Goal: Task Accomplishment & Management: Manage account settings

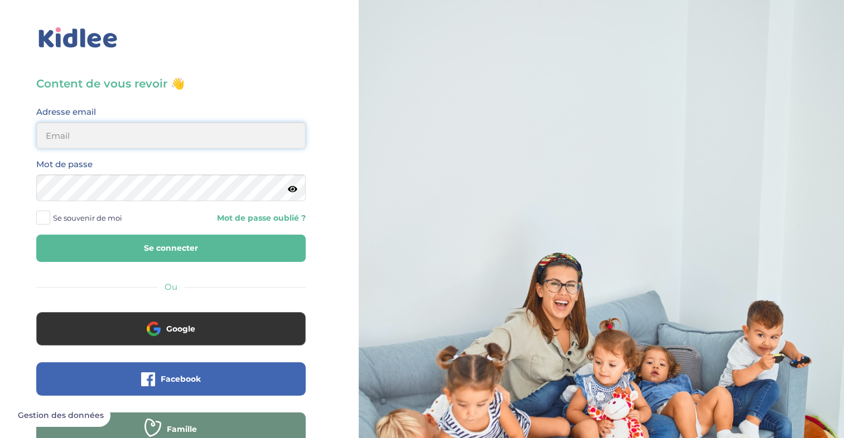
click at [120, 129] on input "email" at bounding box center [170, 135] width 269 height 27
type input "lisa.pichaudcastany37@gmail.com"
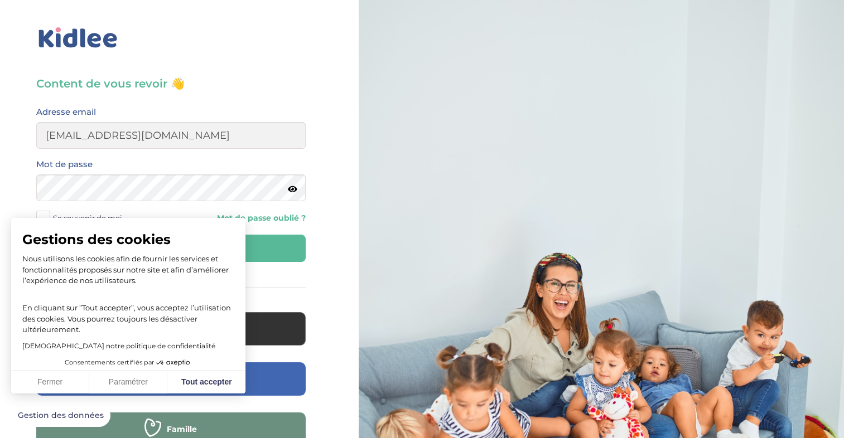
click at [322, 165] on div "Content de vous revoir 👋 Avant de poursuivre veuillez vérifier que tous les cha…" at bounding box center [171, 266] width 359 height 533
click at [196, 375] on button "Tout accepter" at bounding box center [206, 382] width 78 height 23
checkbox input "true"
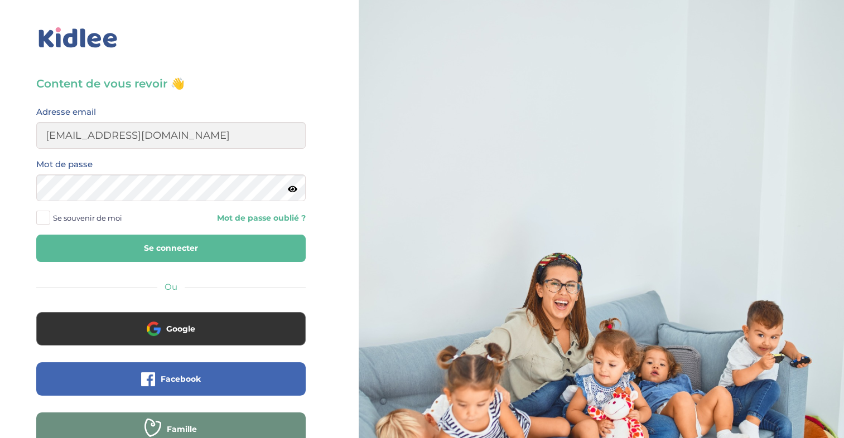
click at [187, 240] on button "Se connecter" at bounding box center [170, 248] width 269 height 27
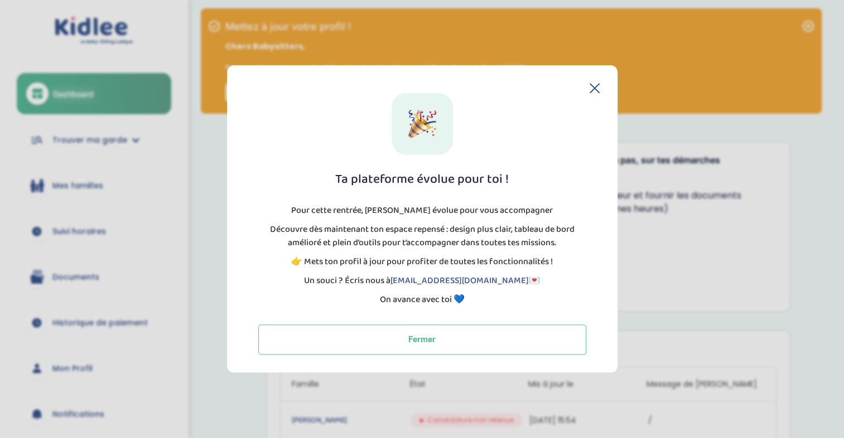
scroll to position [6, 0]
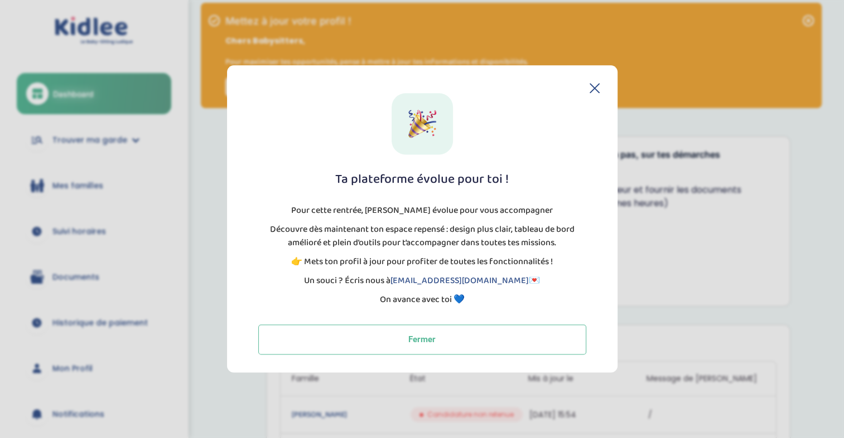
click at [591, 86] on icon at bounding box center [594, 88] width 9 height 9
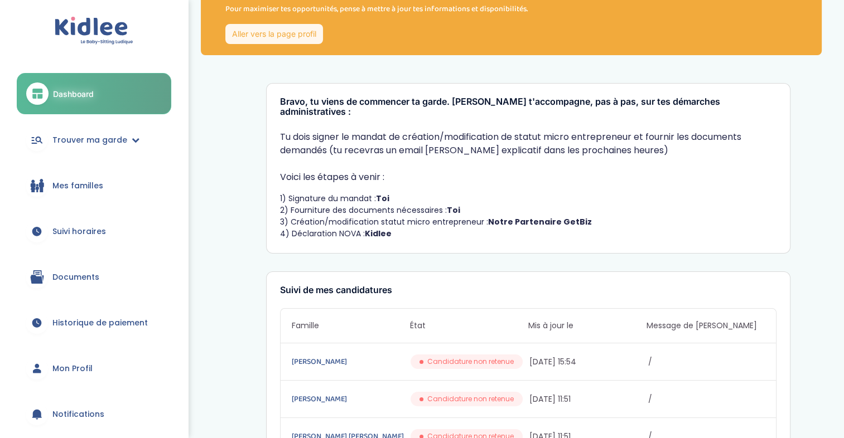
scroll to position [0, 0]
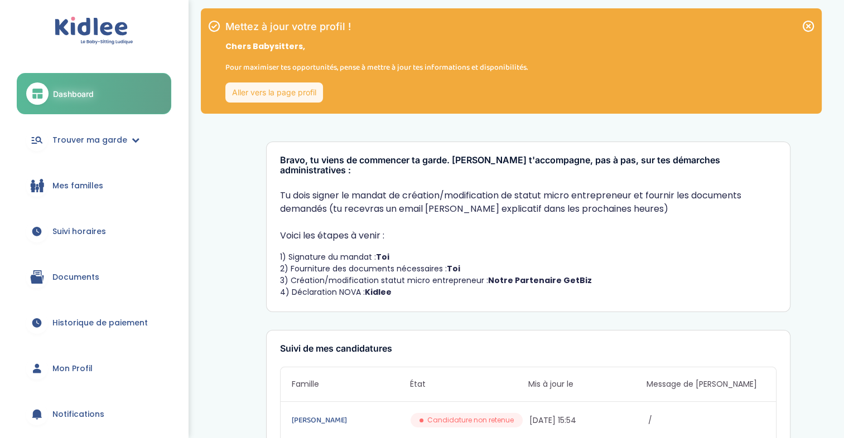
click at [89, 360] on link "Mon Profil" at bounding box center [94, 369] width 155 height 40
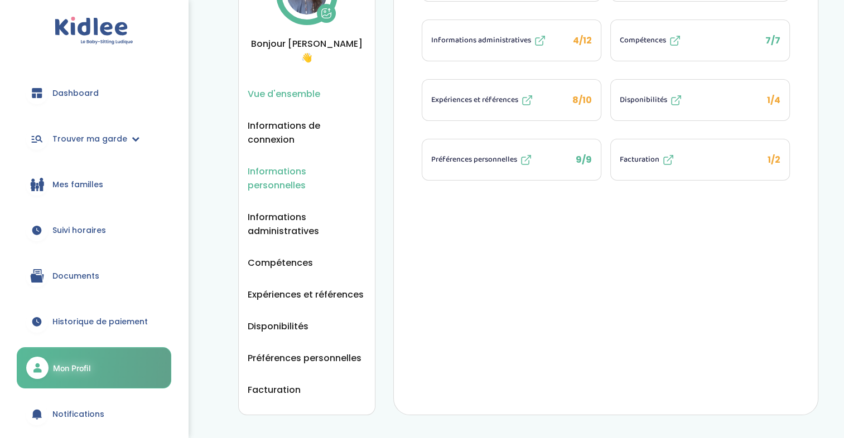
scroll to position [95, 0]
click at [271, 382] on span "Facturation" at bounding box center [274, 389] width 53 height 14
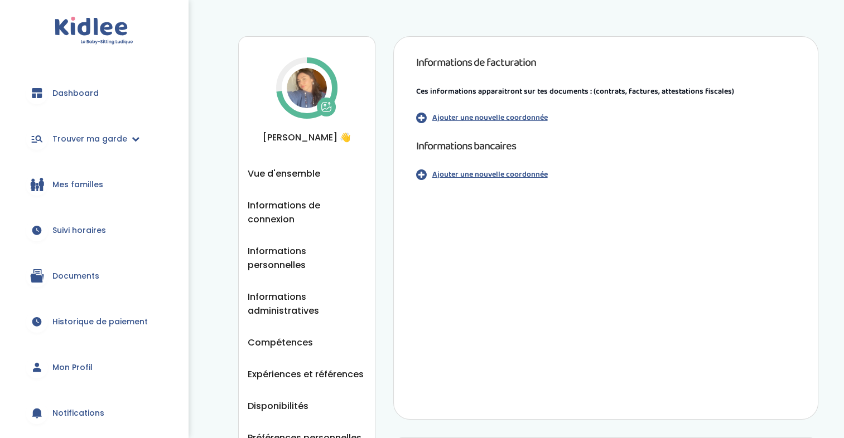
click at [454, 176] on p "Ajouter une nouvelle coordonnée" at bounding box center [489, 175] width 115 height 12
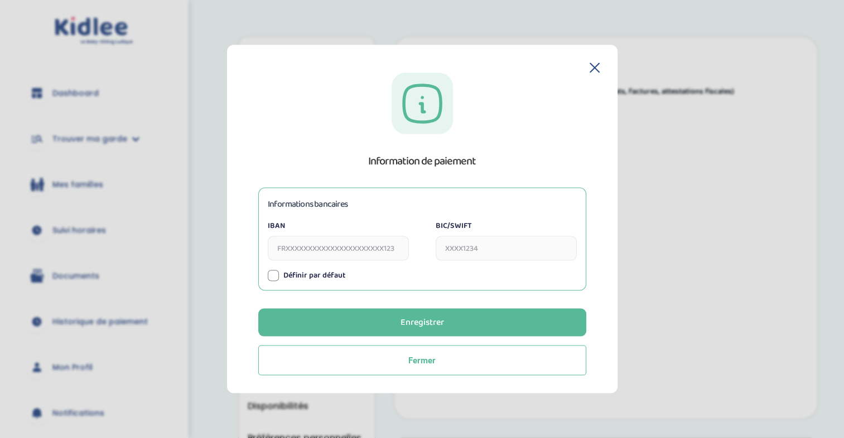
click at [361, 256] on input "IBAN" at bounding box center [338, 249] width 141 height 25
type input "FR6220041010021043750L02307"
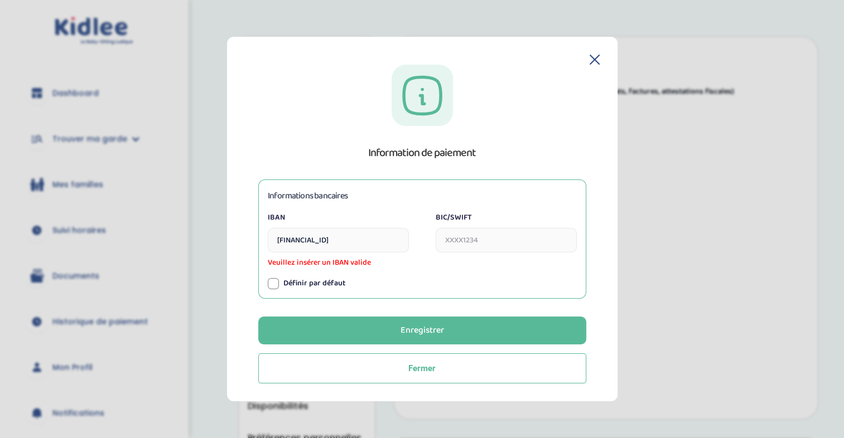
click at [482, 250] on input "BIC/SWIFT" at bounding box center [506, 240] width 141 height 25
click at [291, 238] on input "FR6220041010021043750L02307" at bounding box center [338, 240] width 141 height 25
click at [291, 239] on input "FR6220041010021043750L02307" at bounding box center [338, 240] width 141 height 25
click at [294, 240] on input "FR6220041010021043750L02307" at bounding box center [338, 240] width 141 height 25
drag, startPoint x: 394, startPoint y: 242, endPoint x: 263, endPoint y: 235, distance: 130.7
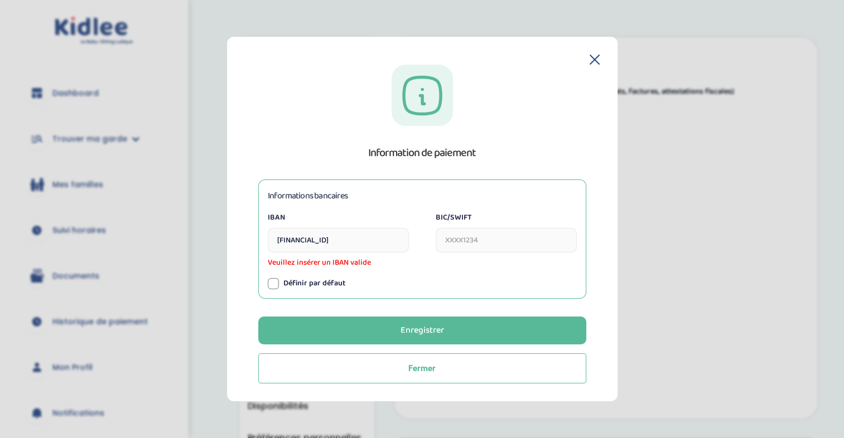
click at [263, 235] on div "Informations bancaires IBAN FR6220041010021043750L02307 Veuillez insérer un IBA…" at bounding box center [422, 239] width 328 height 119
paste input "FR6220041010021043750L02307"
type input "FR6220041010021043750L02307"
click at [477, 236] on input "BIC/SWIFT" at bounding box center [506, 240] width 141 height 25
type input "PSSTFRPPCHA"
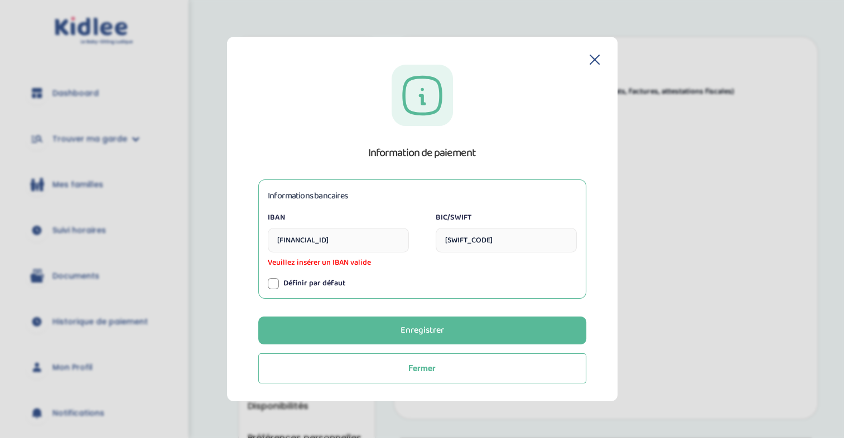
drag, startPoint x: 393, startPoint y: 239, endPoint x: 214, endPoint y: 264, distance: 180.3
click at [214, 264] on section "Information de paiement Informations bancaires IBAN FR6220041010021043750L02307…" at bounding box center [422, 219] width 844 height 438
type input "FR6220041010021043750L02307"
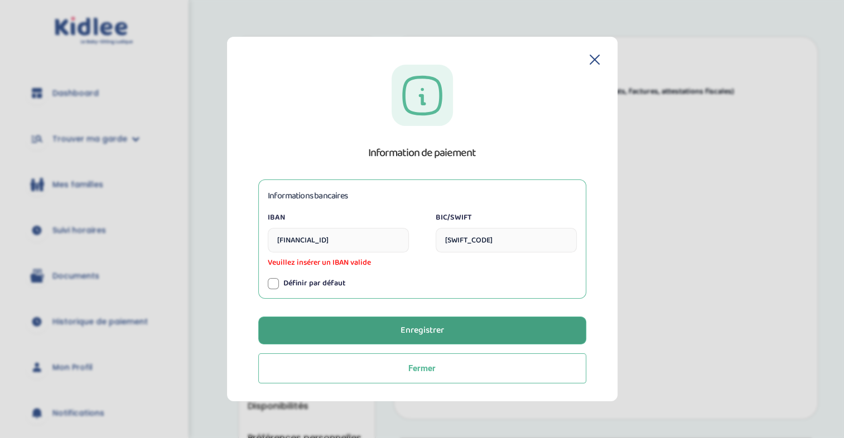
click at [459, 324] on button "Enregistrer" at bounding box center [422, 331] width 328 height 28
click at [464, 325] on button "Enregistrer" at bounding box center [422, 331] width 328 height 28
click at [463, 323] on button "Enregistrer" at bounding box center [422, 331] width 328 height 28
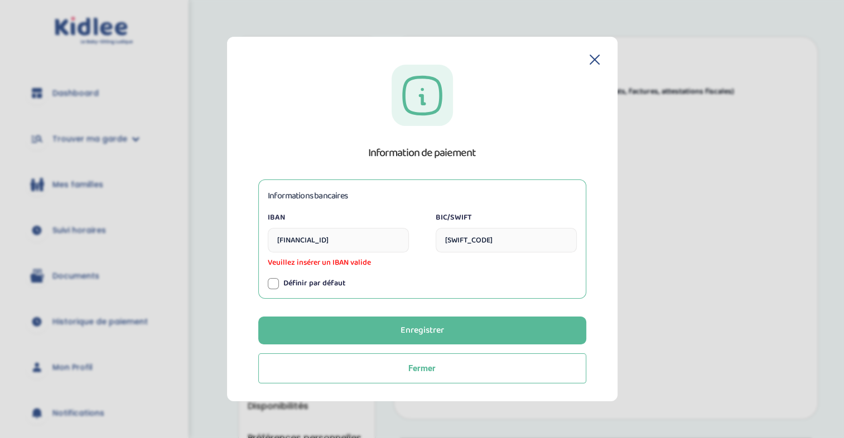
click at [272, 281] on div at bounding box center [273, 283] width 11 height 11
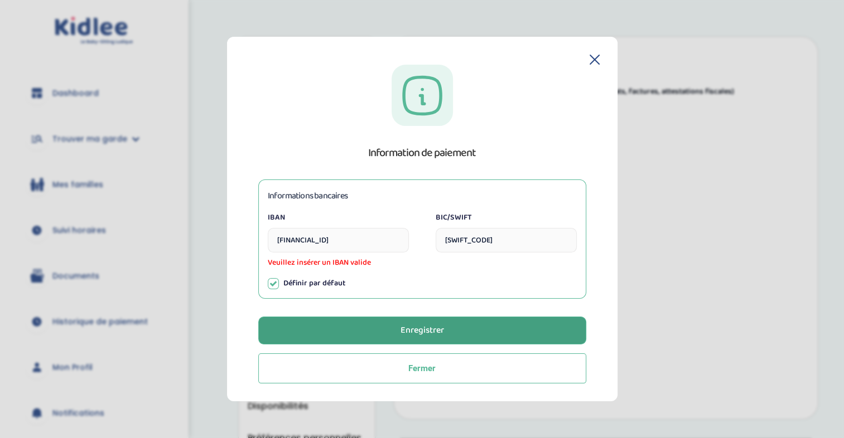
click at [377, 330] on button "Enregistrer" at bounding box center [422, 331] width 328 height 28
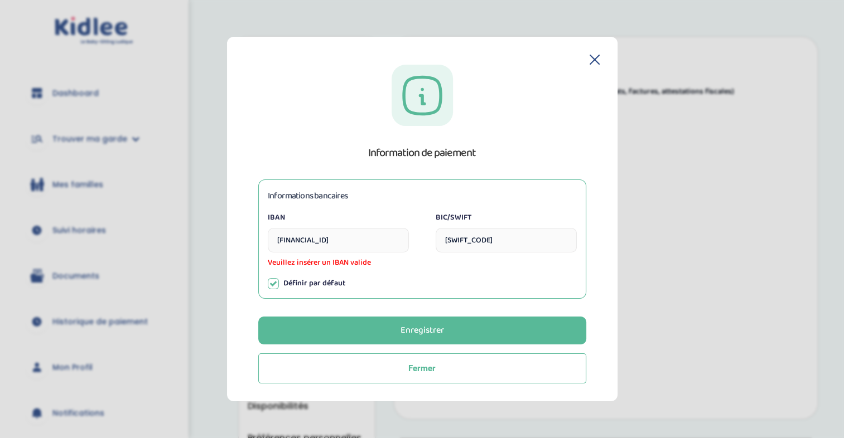
drag, startPoint x: 377, startPoint y: 330, endPoint x: 380, endPoint y: 315, distance: 14.9
click at [380, 315] on div "Information de paiement Informations bancaires IBAN FR6220041010021043750L02307…" at bounding box center [422, 224] width 355 height 319
click at [600, 57] on div "Information de paiement Informations bancaires IBAN FR6220041010021043750L02307…" at bounding box center [422, 219] width 390 height 365
click at [593, 57] on icon at bounding box center [595, 60] width 10 height 10
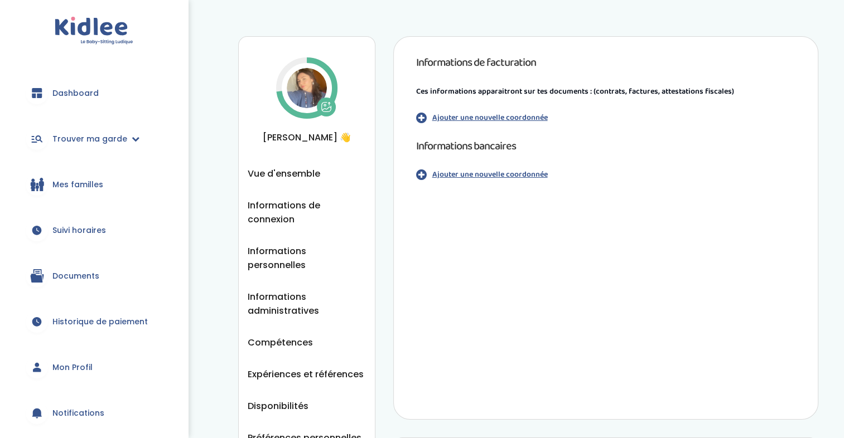
click at [477, 112] on p "Ajouter une nouvelle coordonnée" at bounding box center [489, 118] width 115 height 12
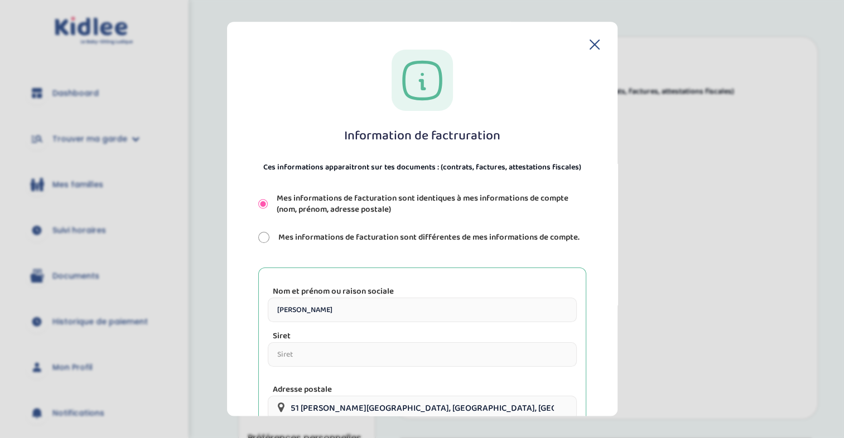
scroll to position [144, 0]
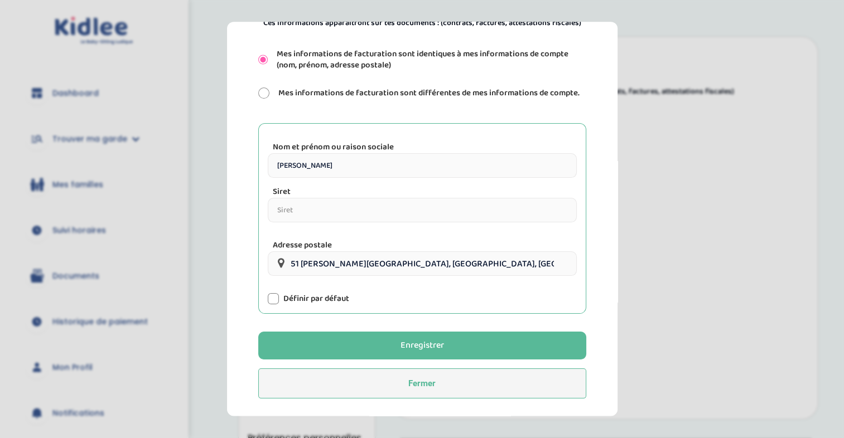
click at [452, 387] on button "Fermer" at bounding box center [422, 384] width 328 height 30
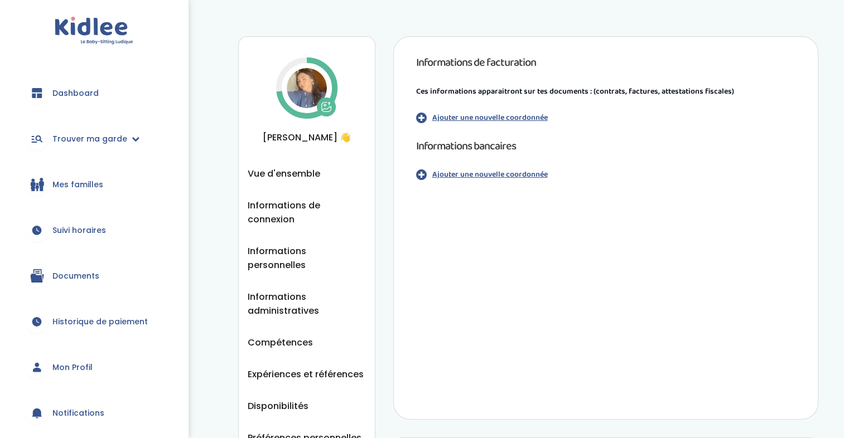
click at [511, 175] on p "Ajouter une nouvelle coordonnée" at bounding box center [489, 175] width 115 height 12
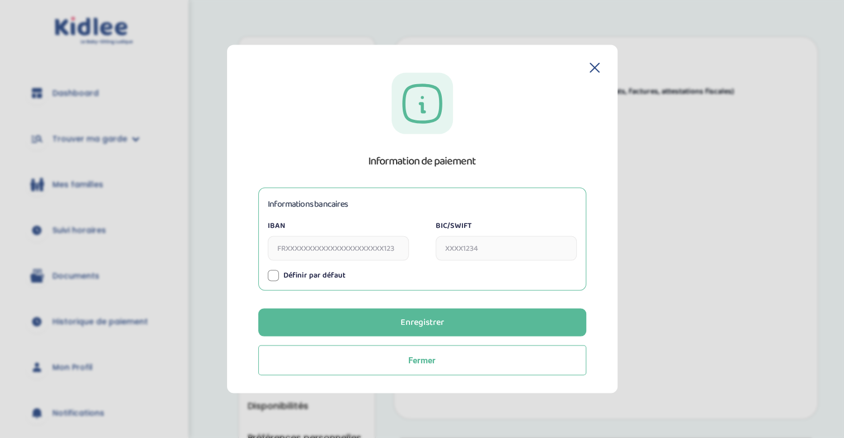
click at [355, 251] on input "IBAN" at bounding box center [338, 249] width 141 height 25
paste input "[FINANCIAL_ID]"
type input "[FINANCIAL_ID]"
click at [460, 250] on input "BIC/SWIFT" at bounding box center [506, 249] width 141 height 25
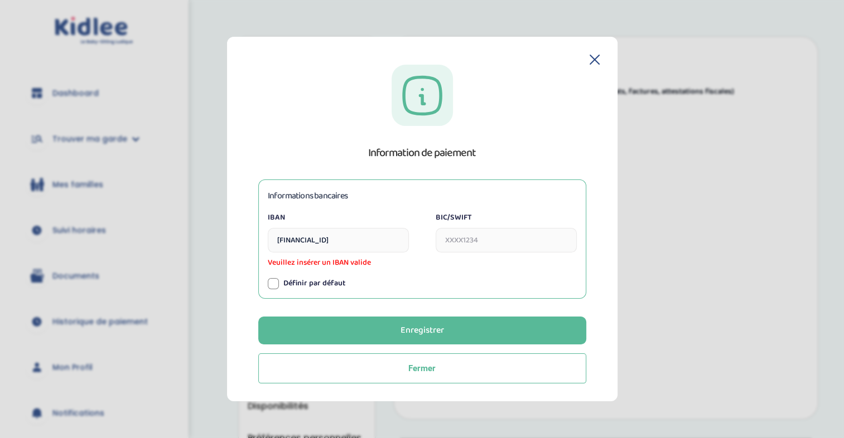
drag, startPoint x: 399, startPoint y: 242, endPoint x: 225, endPoint y: 226, distance: 174.7
click at [225, 226] on section "Information de paiement Informations bancaires IBAN [FINANCIAL_ID] Veuillez ins…" at bounding box center [422, 219] width 844 height 438
type input "F"
type input "6"
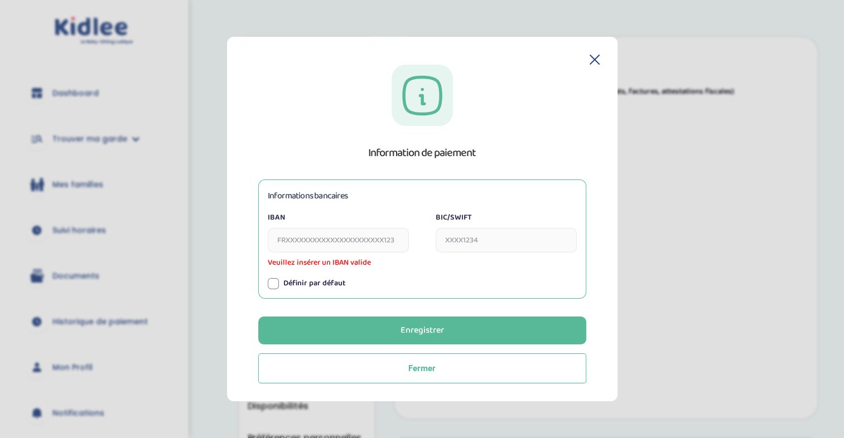
click at [595, 59] on icon at bounding box center [594, 59] width 9 height 9
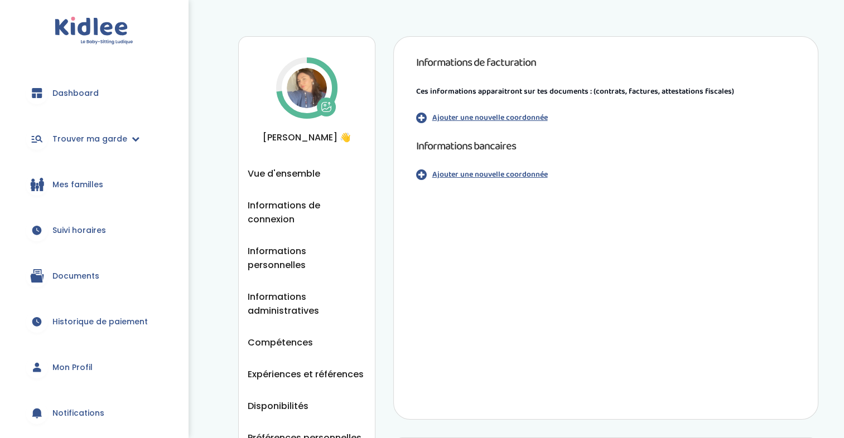
click at [439, 173] on p "Ajouter une nouvelle coordonnée" at bounding box center [489, 175] width 115 height 12
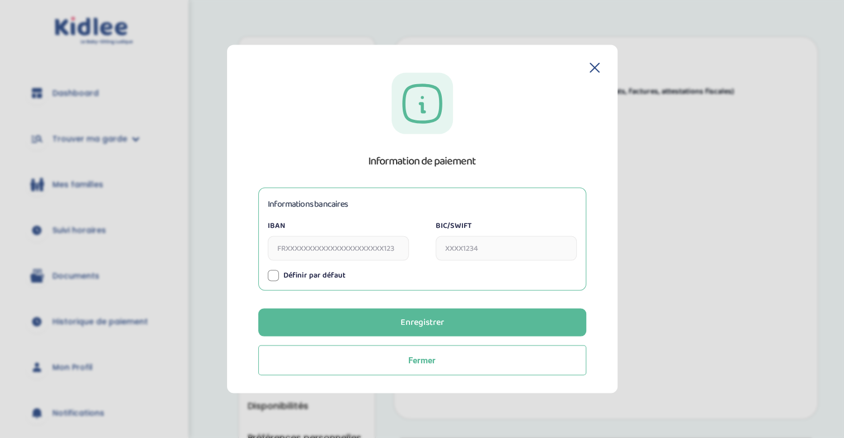
click at [325, 245] on input "IBAN" at bounding box center [338, 249] width 141 height 25
paste input "[FINANCIAL_ID]"
type input "[FINANCIAL_ID]"
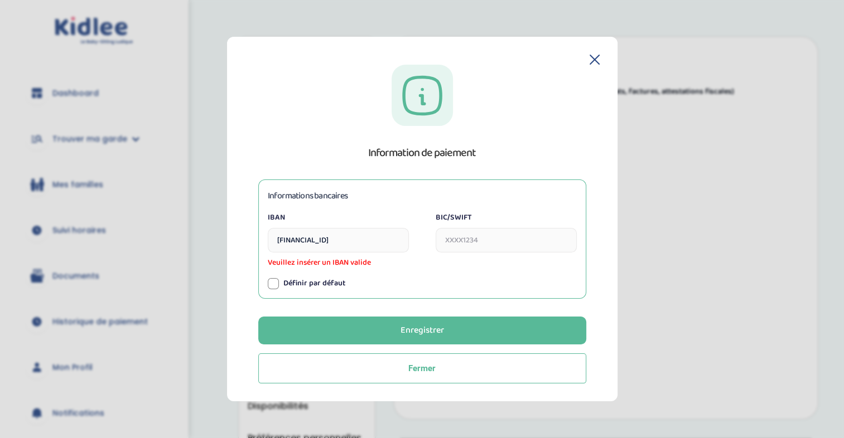
click at [484, 255] on div "BIC/SWIFT" at bounding box center [506, 240] width 141 height 57
drag, startPoint x: 388, startPoint y: 235, endPoint x: 175, endPoint y: 240, distance: 213.1
click at [175, 240] on section "Information de paiement Informations bancaires IBAN [FINANCIAL_ID] Veuillez ins…" at bounding box center [422, 219] width 844 height 438
click at [465, 250] on input "BIC/SWIFT" at bounding box center [506, 240] width 141 height 25
click at [272, 243] on input "20041010021043750L02307" at bounding box center [338, 240] width 141 height 25
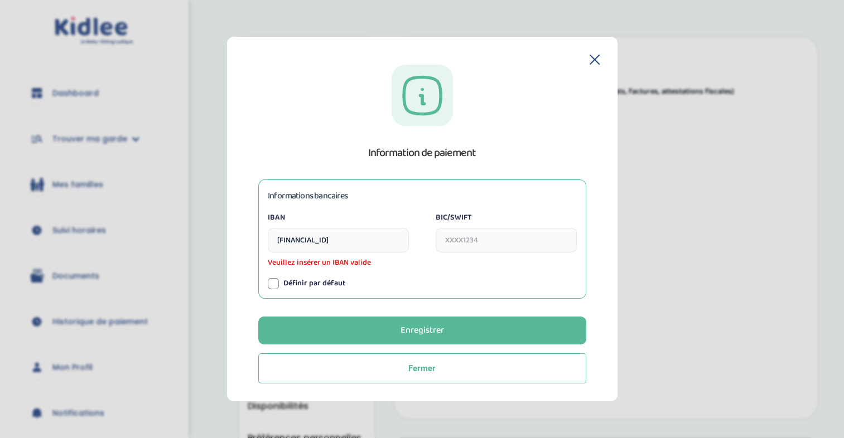
type input "[FINANCIAL_ID]"
click at [272, 282] on div at bounding box center [273, 283] width 11 height 11
click at [469, 242] on input "BIC/SWIFT" at bounding box center [506, 240] width 141 height 25
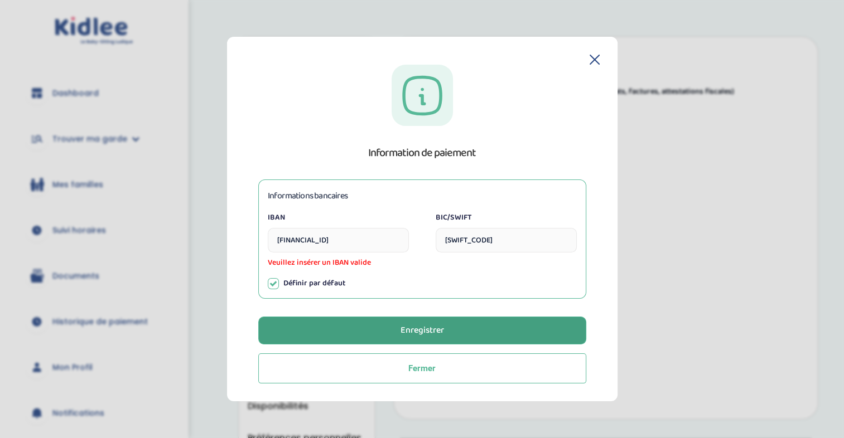
type input "[SWIFT_CODE]"
click at [462, 329] on button "Enregistrer" at bounding box center [422, 331] width 328 height 28
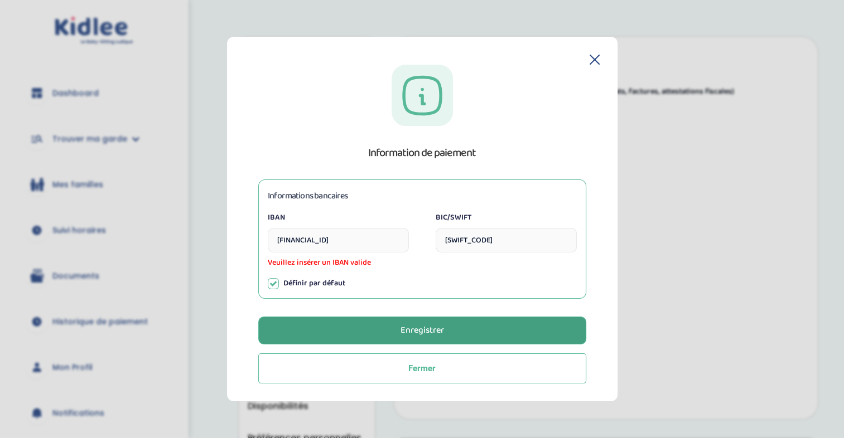
click at [462, 329] on button "Enregistrer" at bounding box center [422, 331] width 328 height 28
